Goal: Task Accomplishment & Management: Complete application form

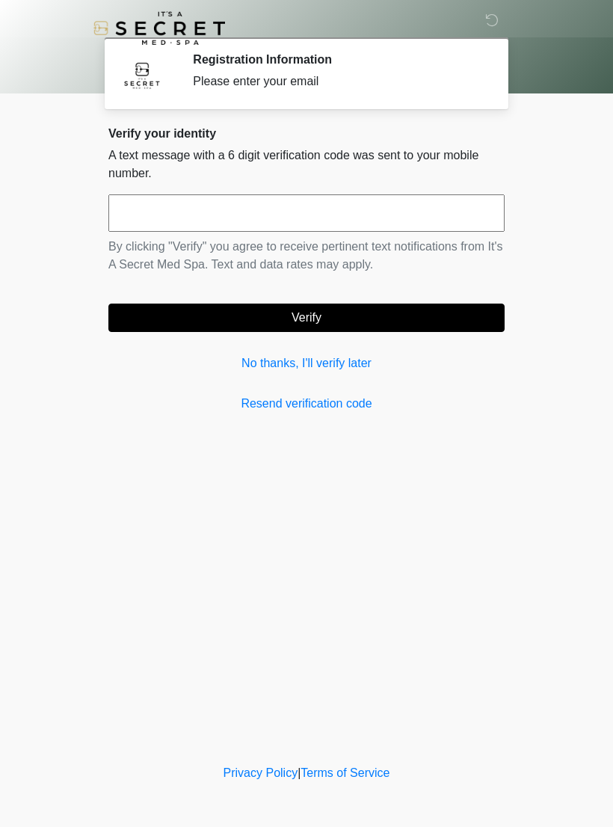
click at [434, 210] on input "text" at bounding box center [306, 212] width 396 height 37
type input "******"
click at [418, 323] on button "Verify" at bounding box center [306, 318] width 396 height 28
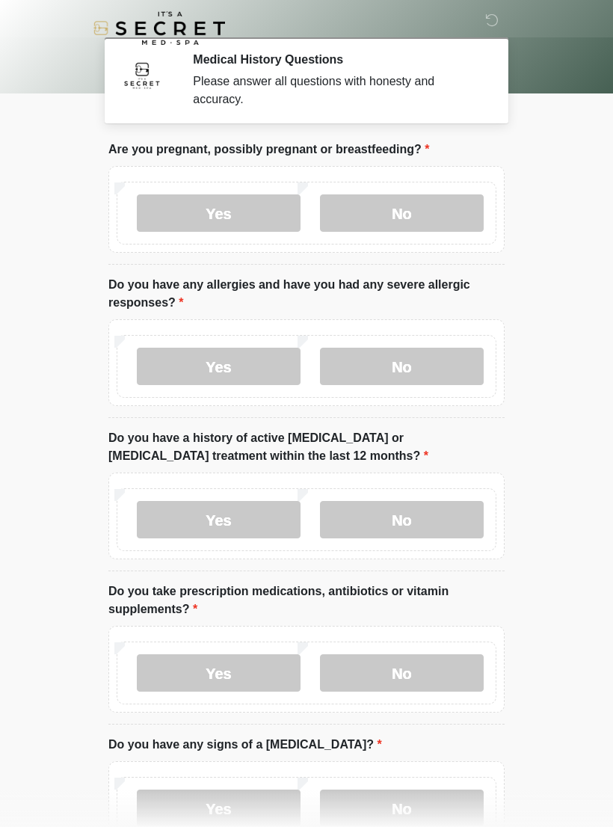
click at [424, 221] on label "No" at bounding box center [402, 212] width 164 height 37
click at [435, 367] on label "No" at bounding box center [402, 366] width 164 height 37
click at [445, 524] on label "No" at bounding box center [402, 519] width 164 height 37
click at [449, 683] on label "No" at bounding box center [402, 672] width 164 height 37
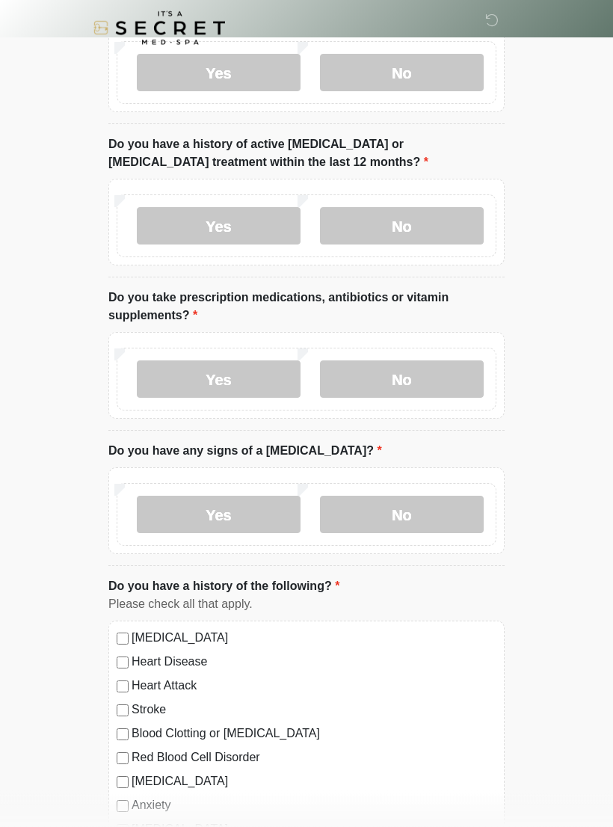
scroll to position [294, 0]
click at [452, 512] on label "No" at bounding box center [402, 514] width 164 height 37
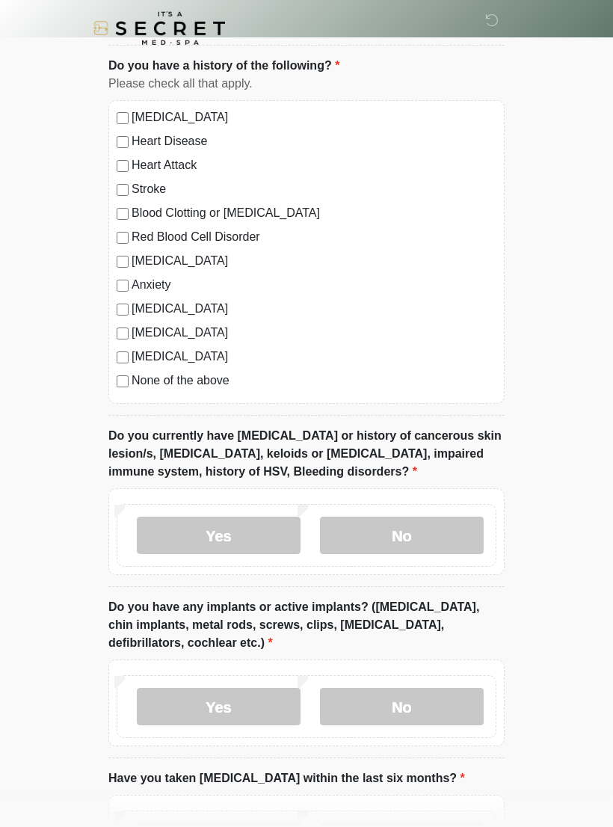
scroll to position [834, 0]
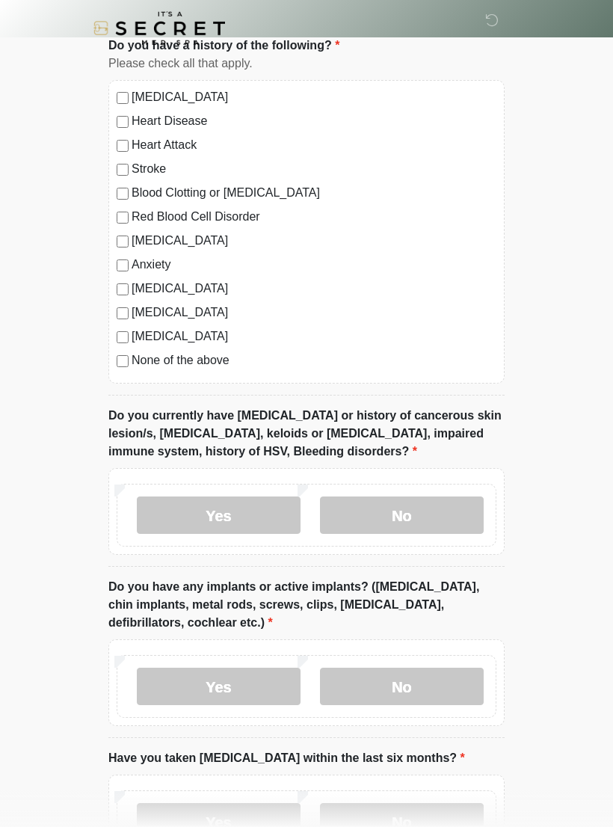
click at [443, 517] on label "No" at bounding box center [402, 514] width 164 height 37
click at [449, 681] on label "No" at bounding box center [402, 686] width 164 height 37
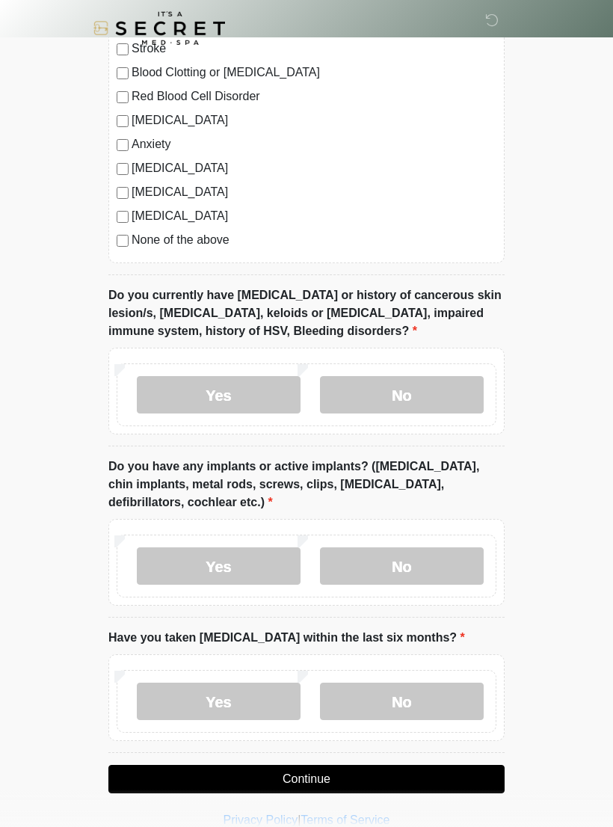
scroll to position [976, 0]
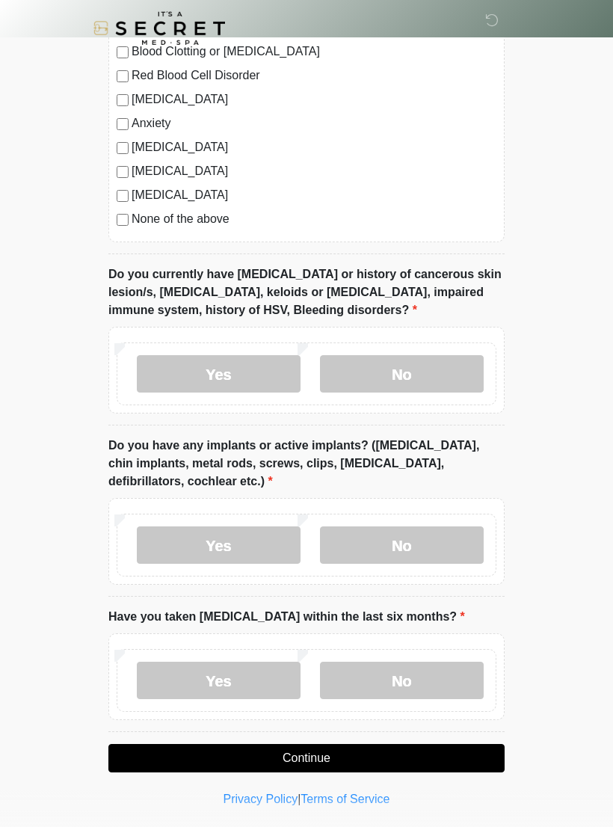
click at [446, 662] on label "No" at bounding box center [402, 680] width 164 height 37
click at [444, 750] on button "Continue" at bounding box center [306, 758] width 396 height 28
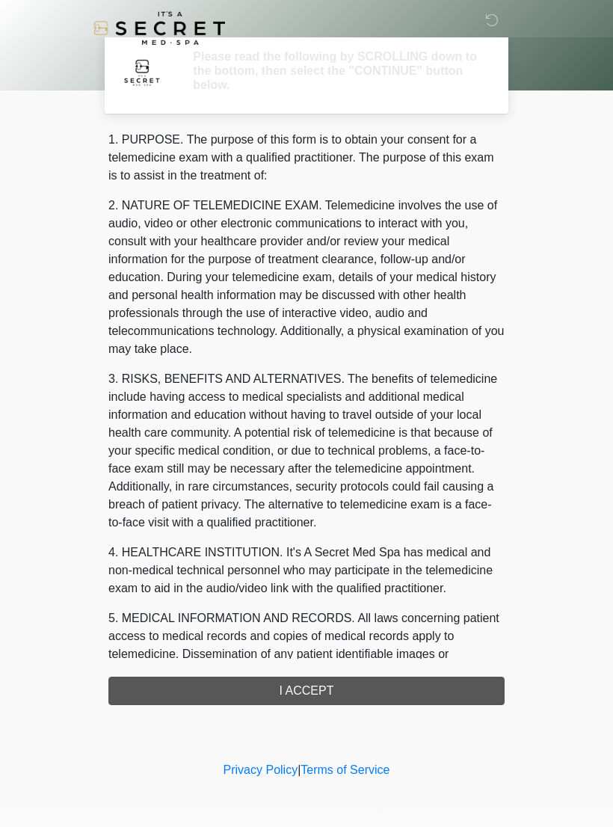
scroll to position [0, 0]
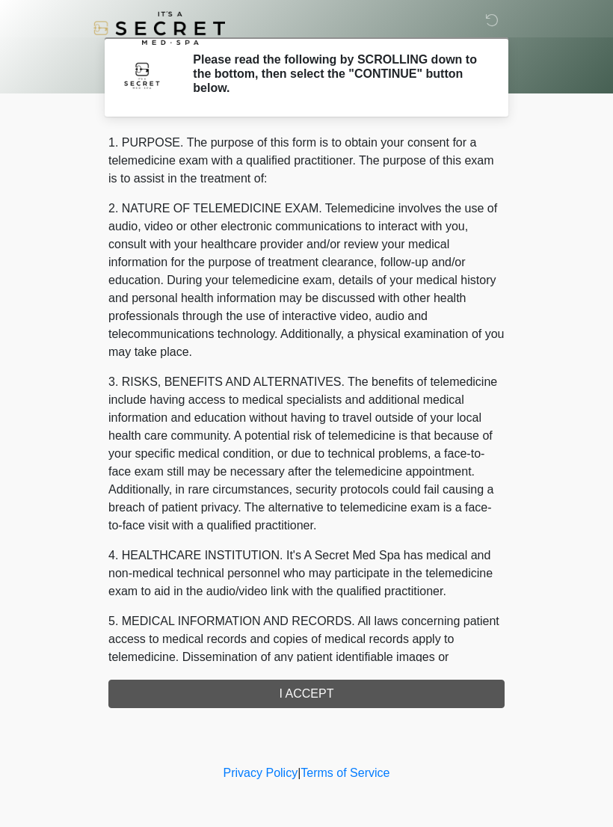
click at [381, 692] on div "1. PURPOSE. The purpose of this form is to obtain your consent for a telemedici…" at bounding box center [306, 421] width 396 height 574
click at [327, 687] on div "1. PURPOSE. The purpose of this form is to obtain your consent for a telemedici…" at bounding box center [306, 421] width 396 height 574
click at [310, 701] on div "1. PURPOSE. The purpose of this form is to obtain your consent for a telemedici…" at bounding box center [306, 421] width 396 height 574
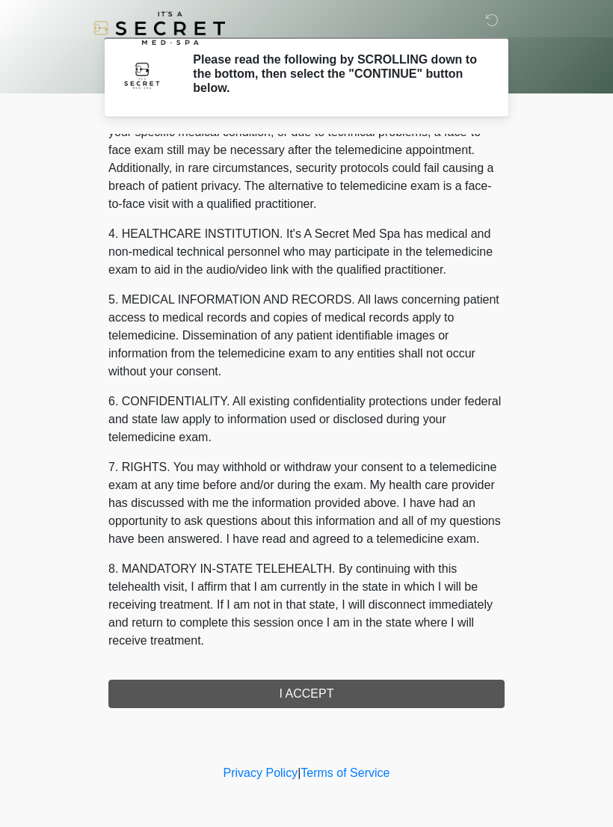
scroll to position [339, 0]
click at [322, 698] on button "I ACCEPT" at bounding box center [306, 694] width 396 height 28
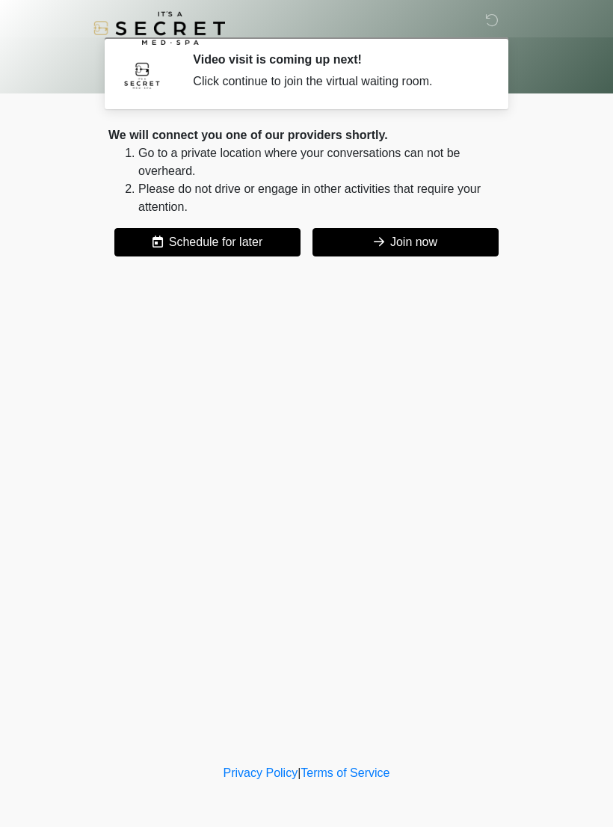
click at [420, 249] on button "Join now" at bounding box center [406, 242] width 186 height 28
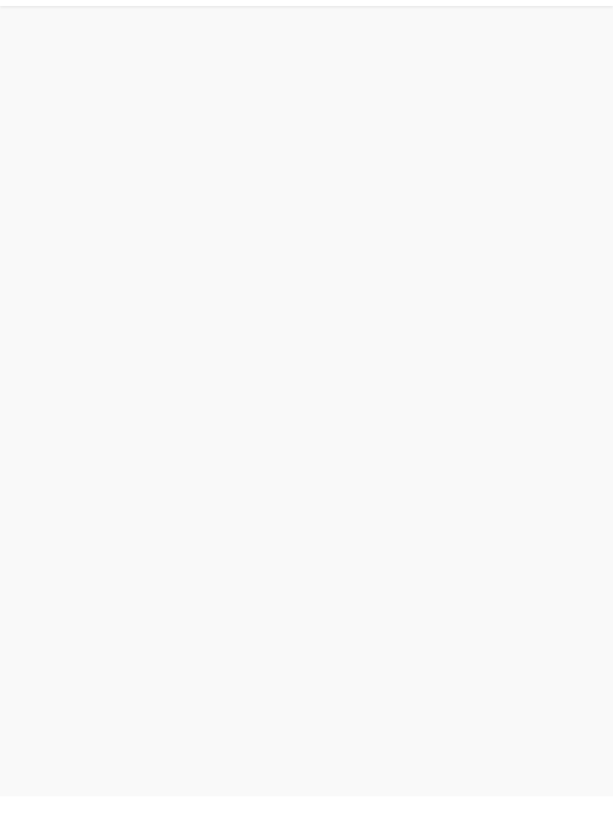
scroll to position [4, 0]
